Goal: Task Accomplishment & Management: Use online tool/utility

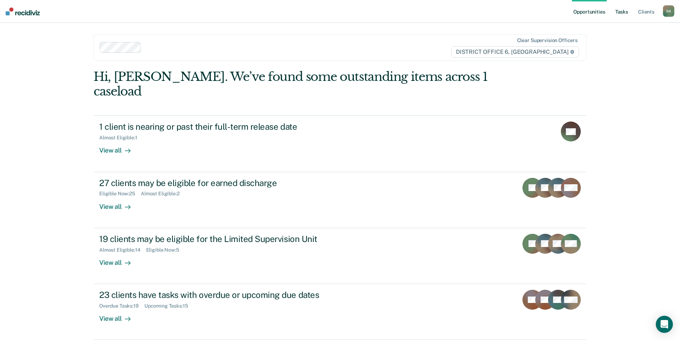
click at [622, 9] on link "Tasks" at bounding box center [622, 11] width 16 height 23
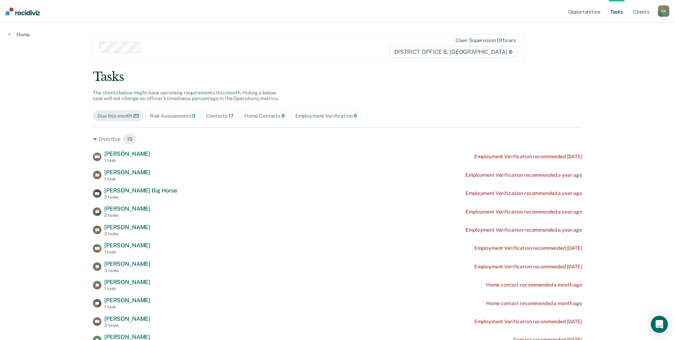
click at [216, 114] on div "Contacts 17" at bounding box center [220, 116] width 28 height 6
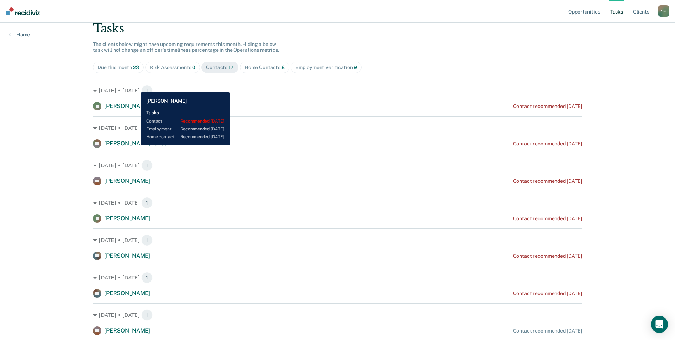
scroll to position [36, 0]
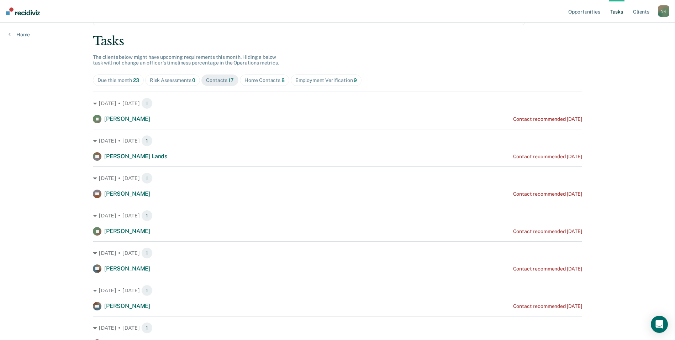
click at [264, 79] on div "Home Contacts 8" at bounding box center [264, 80] width 40 height 6
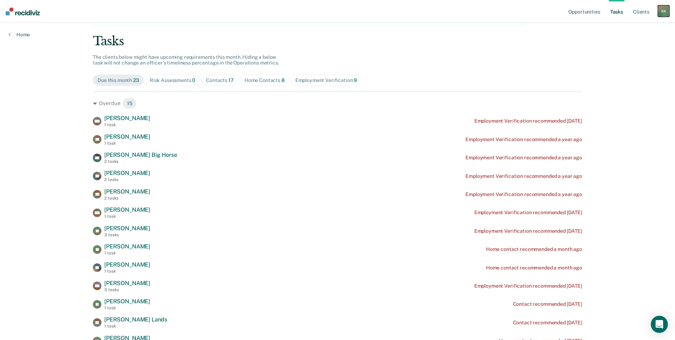
click at [665, 12] on div "S K" at bounding box center [663, 10] width 11 height 11
click at [621, 48] on link "Log Out" at bounding box center [634, 47] width 57 height 6
